Goal: Task Accomplishment & Management: Use online tool/utility

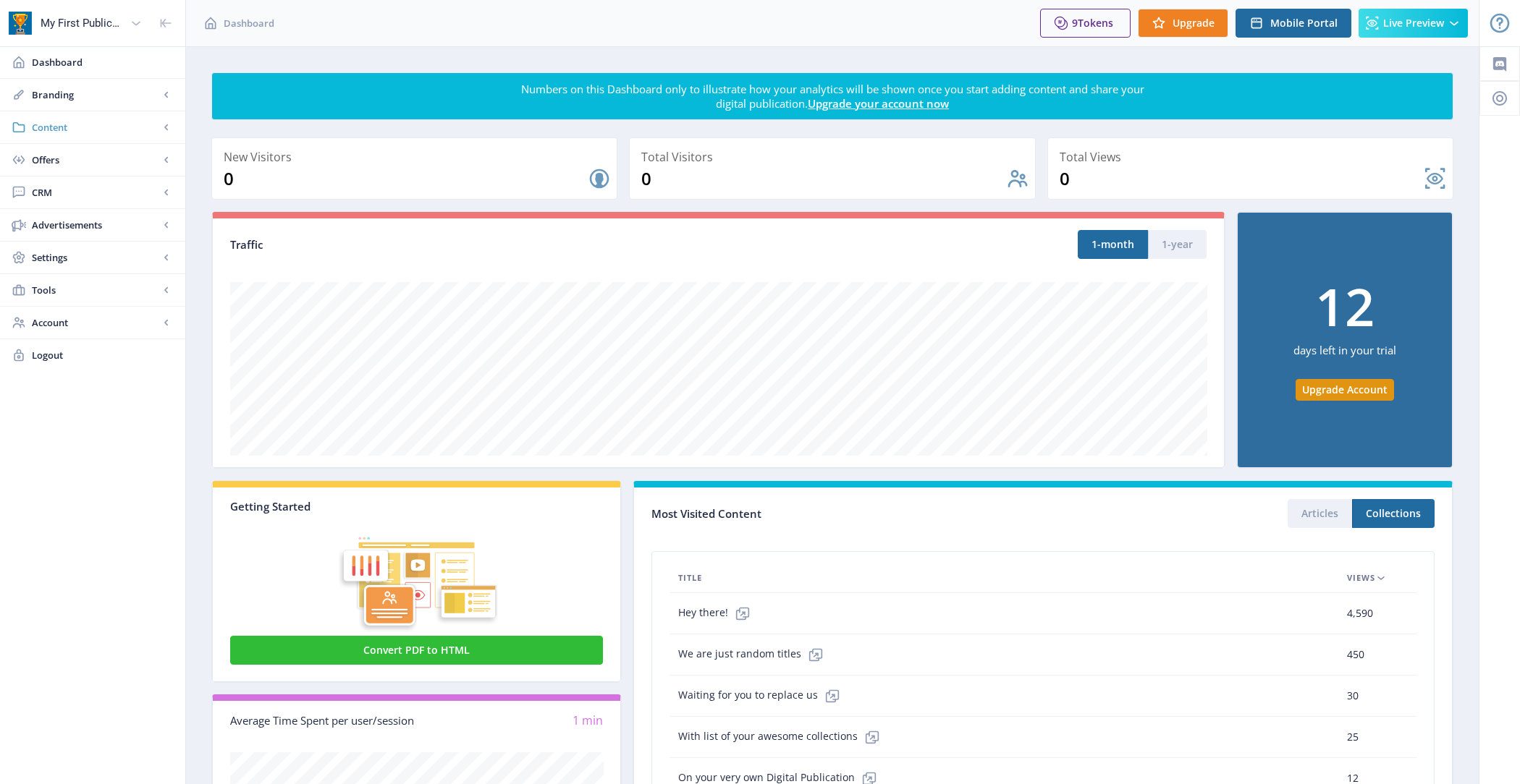
click at [69, 127] on span "Content" at bounding box center [95, 127] width 127 height 14
click at [92, 186] on span "Collections" at bounding box center [108, 192] width 124 height 14
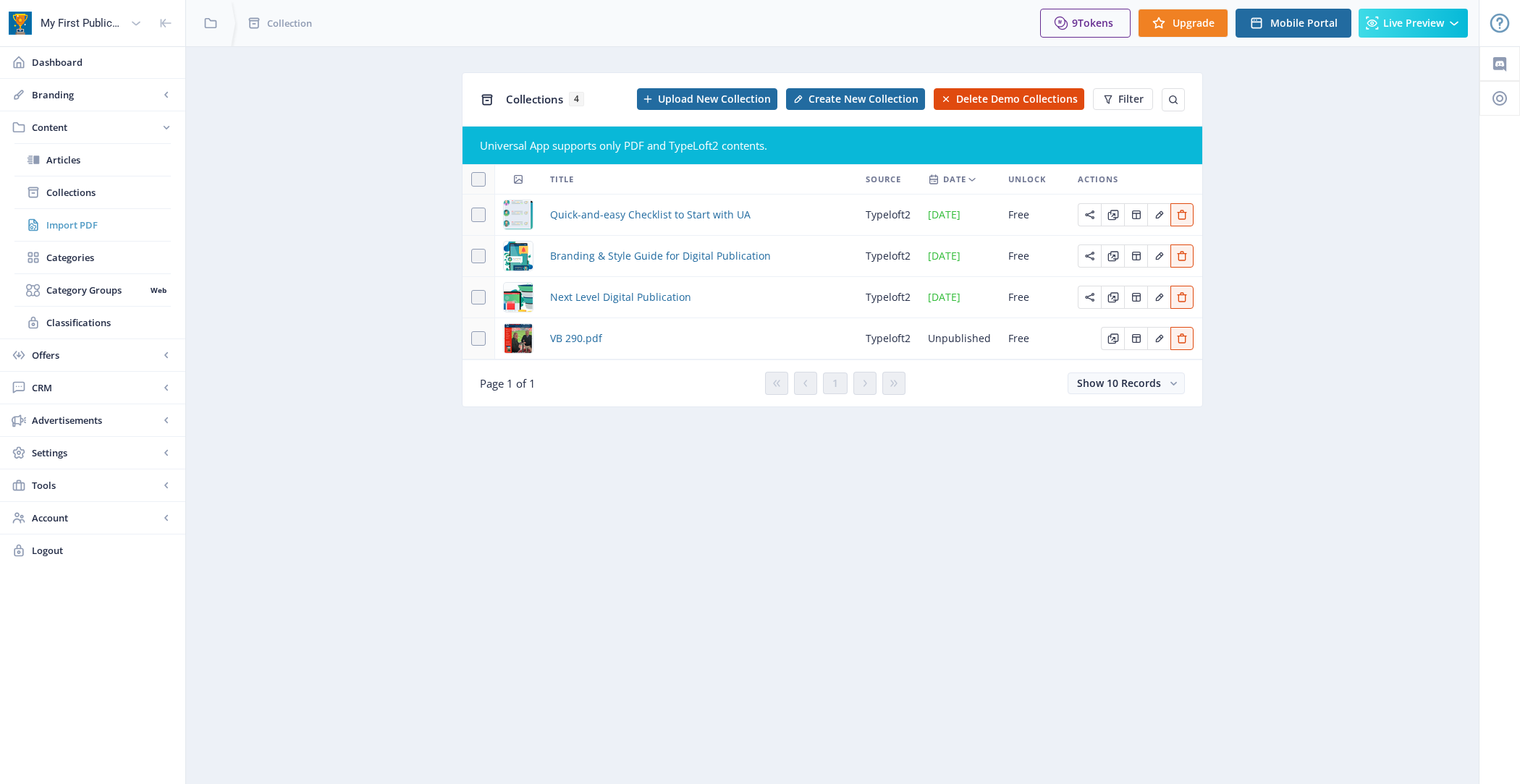
drag, startPoint x: 862, startPoint y: 310, endPoint x: 81, endPoint y: 225, distance: 785.6
click at [81, 225] on span "Import PDF" at bounding box center [108, 224] width 124 height 14
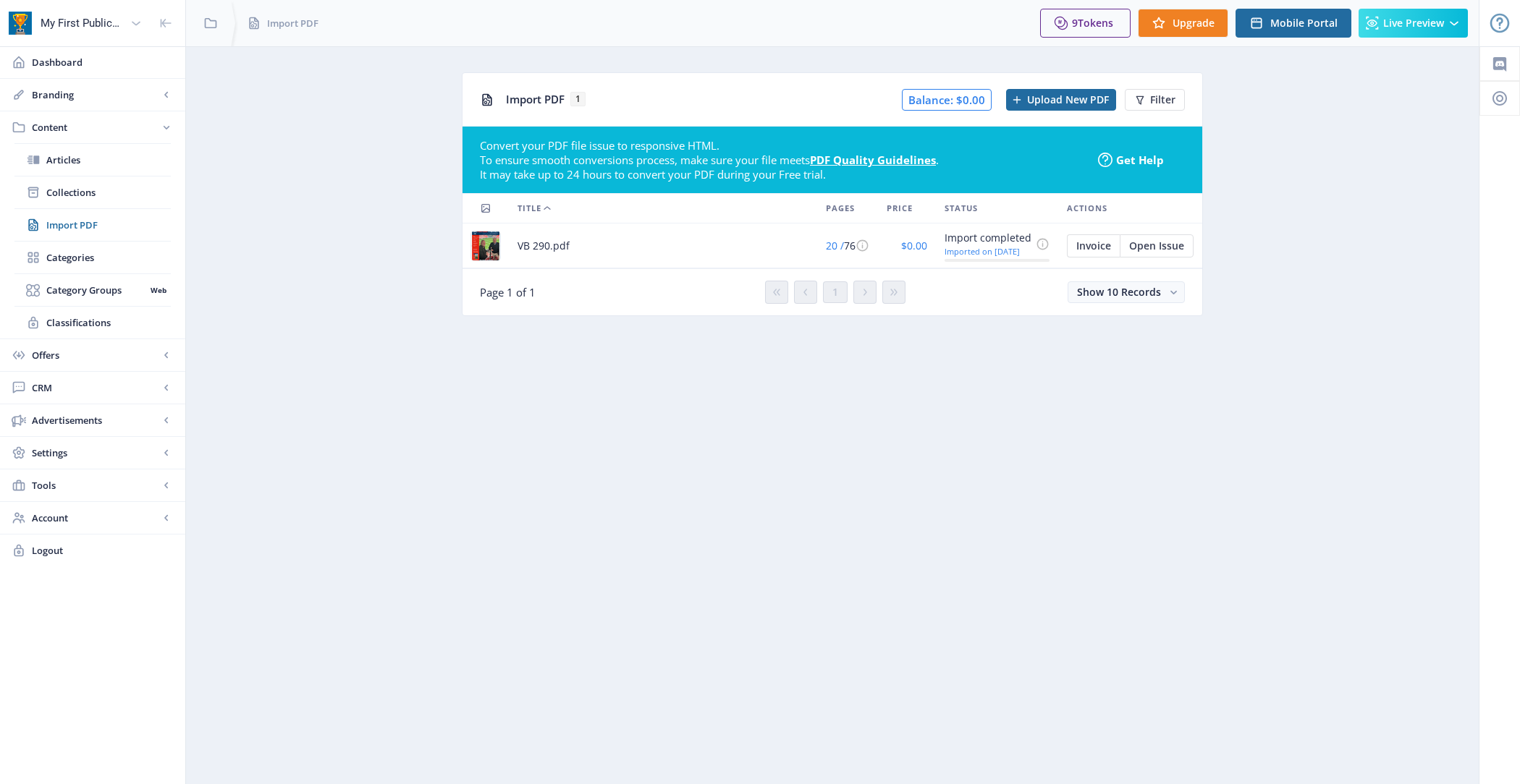
drag, startPoint x: 81, startPoint y: 225, endPoint x: 1003, endPoint y: 340, distance: 929.1
click at [1003, 340] on nb-layout-column "Import PDF 1 Balance: $0.00 Upload New PDF Filter Convert your PDF file issue t…" at bounding box center [832, 415] width 1294 height 738
drag, startPoint x: 1003, startPoint y: 340, endPoint x: 993, endPoint y: 289, distance: 52.0
click at [993, 289] on div "Show 10 Records" at bounding box center [1045, 292] width 279 height 22
click at [1149, 247] on span "Open Issue" at bounding box center [1156, 246] width 55 height 11
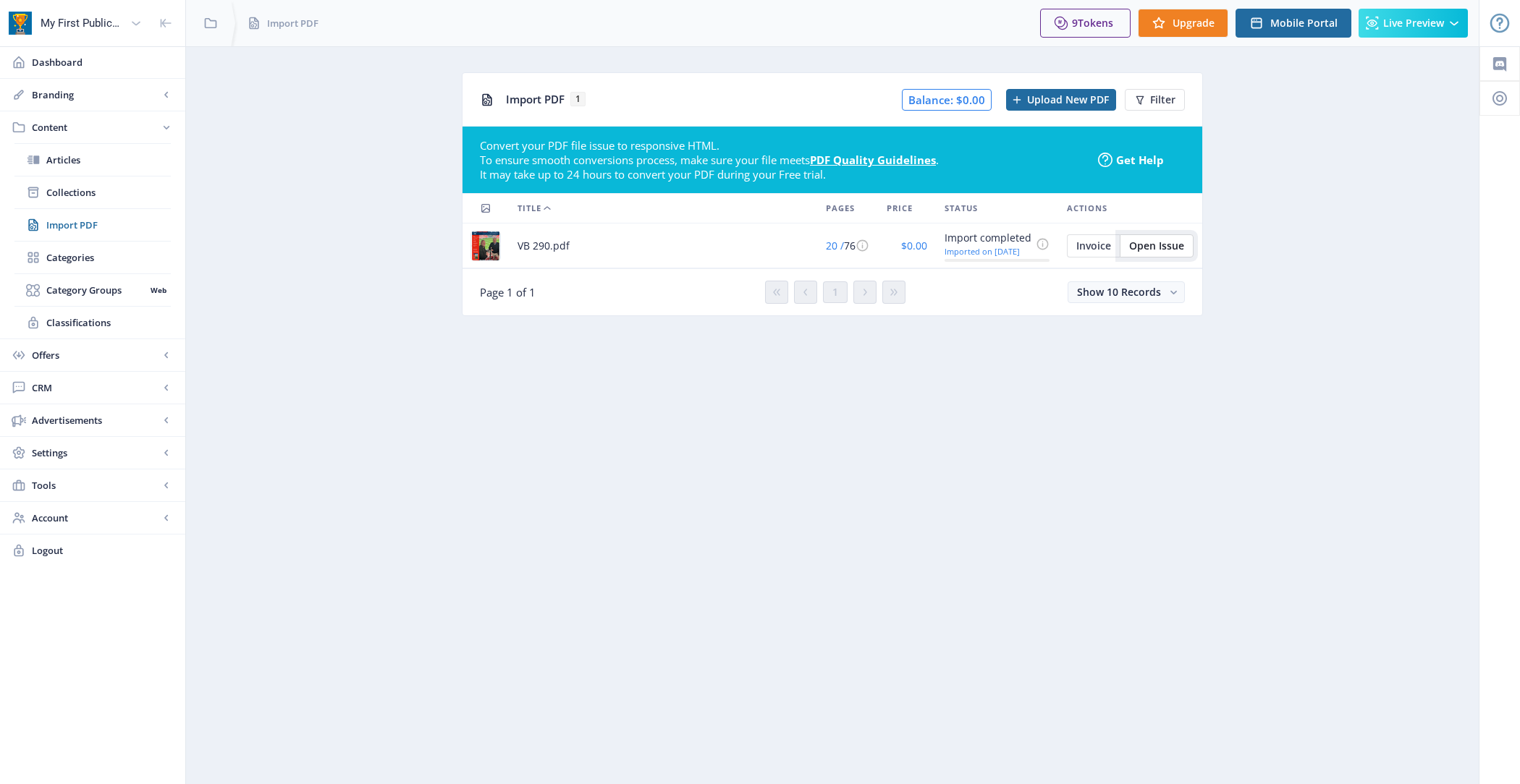
click at [1146, 253] on button "Open Issue" at bounding box center [1156, 246] width 74 height 23
click at [89, 183] on link "Collections" at bounding box center [93, 192] width 157 height 32
